Goal: Task Accomplishment & Management: Complete application form

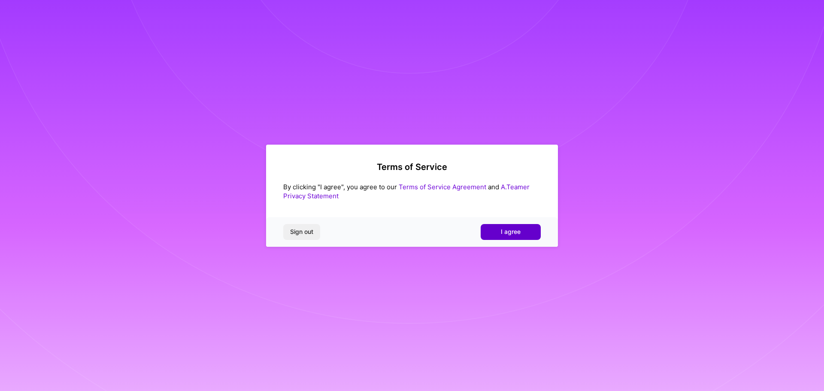
click at [506, 228] on span "I agree" at bounding box center [511, 232] width 20 height 9
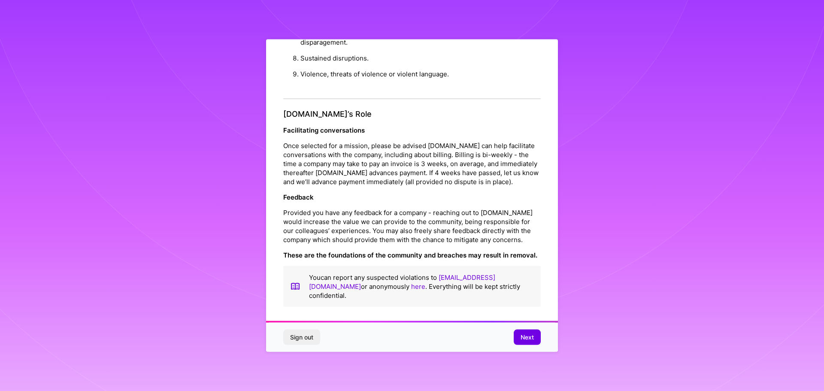
scroll to position [1, 0]
click at [528, 338] on span "Next" at bounding box center [527, 337] width 13 height 9
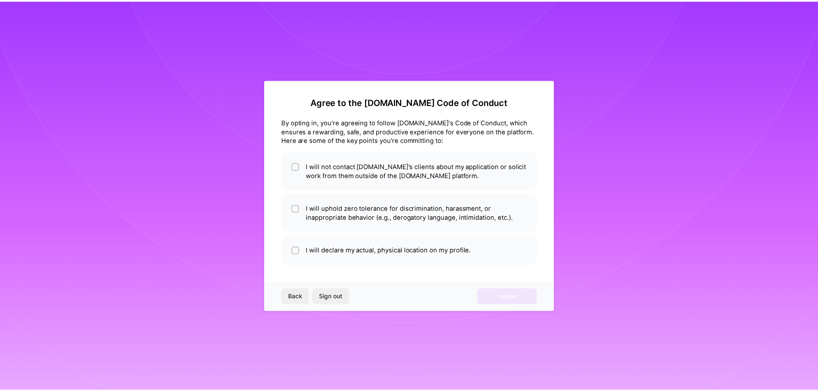
scroll to position [0, 0]
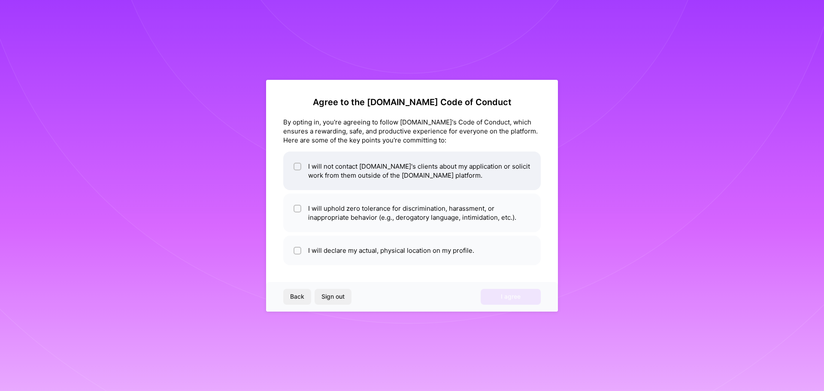
click at [297, 167] on input "checkbox" at bounding box center [298, 167] width 6 height 6
checkbox input "true"
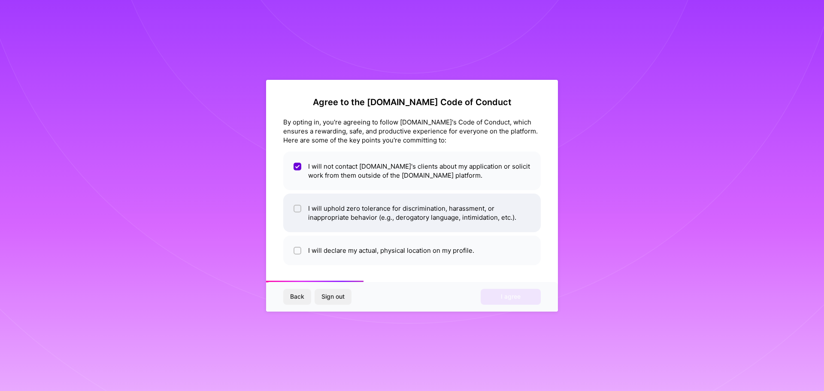
click at [295, 206] on div at bounding box center [298, 209] width 8 height 8
checkbox input "true"
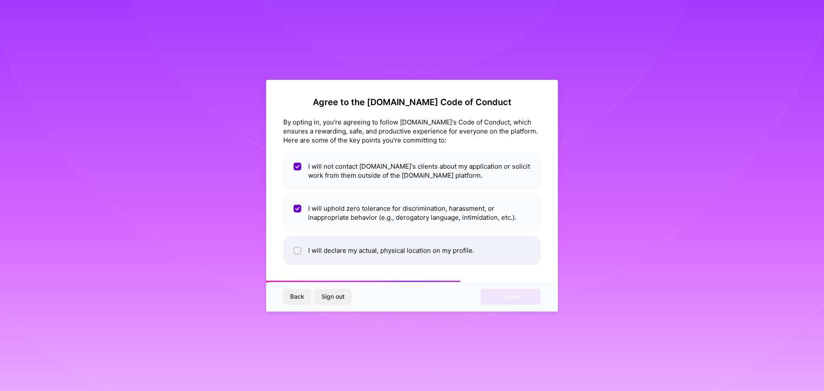
click at [297, 250] on input "checkbox" at bounding box center [298, 251] width 6 height 6
checkbox input "true"
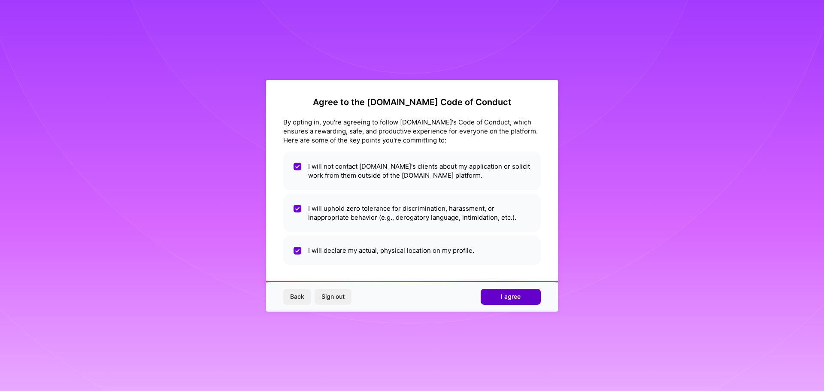
click at [509, 298] on span "I agree" at bounding box center [511, 296] width 20 height 9
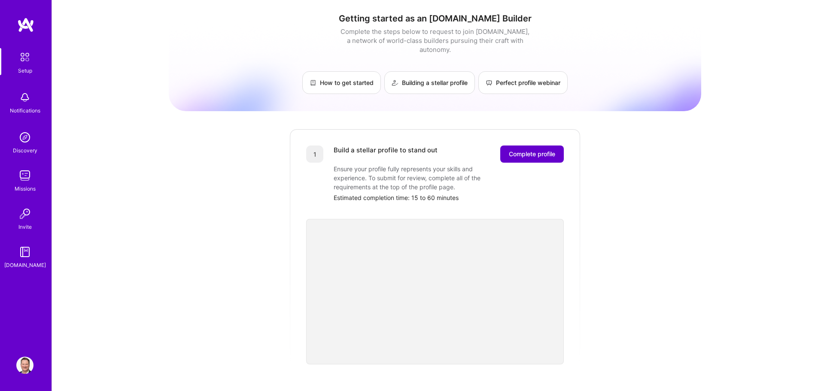
click at [528, 150] on span "Complete profile" at bounding box center [532, 154] width 46 height 9
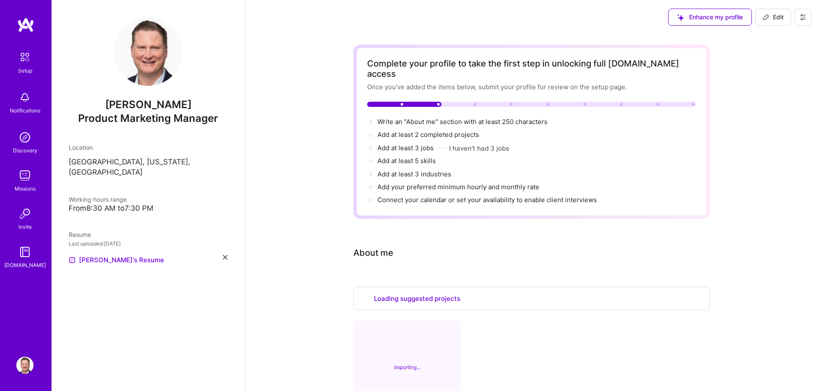
select select "US"
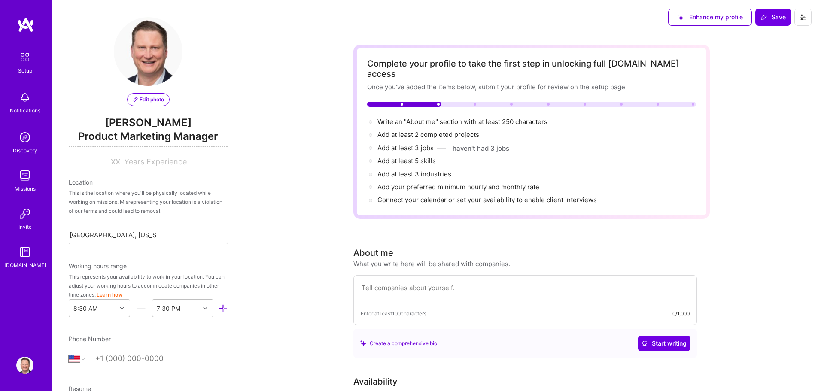
scroll to position [307, 0]
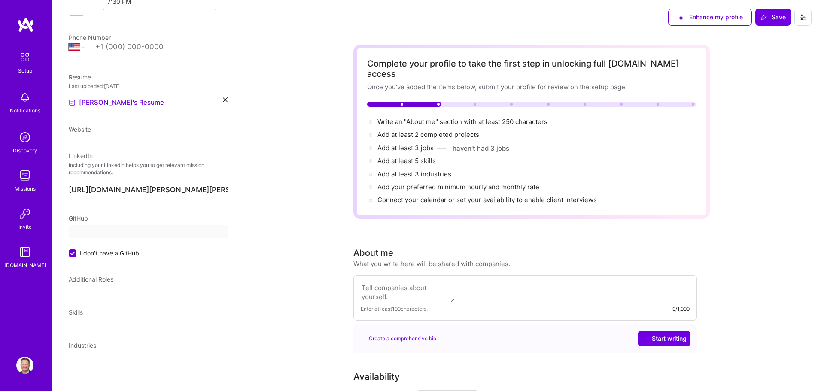
select select "US"
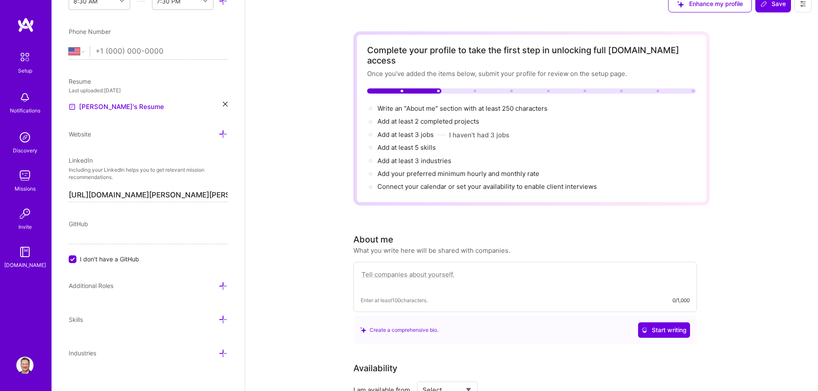
scroll to position [0, 0]
